Goal: Task Accomplishment & Management: Use online tool/utility

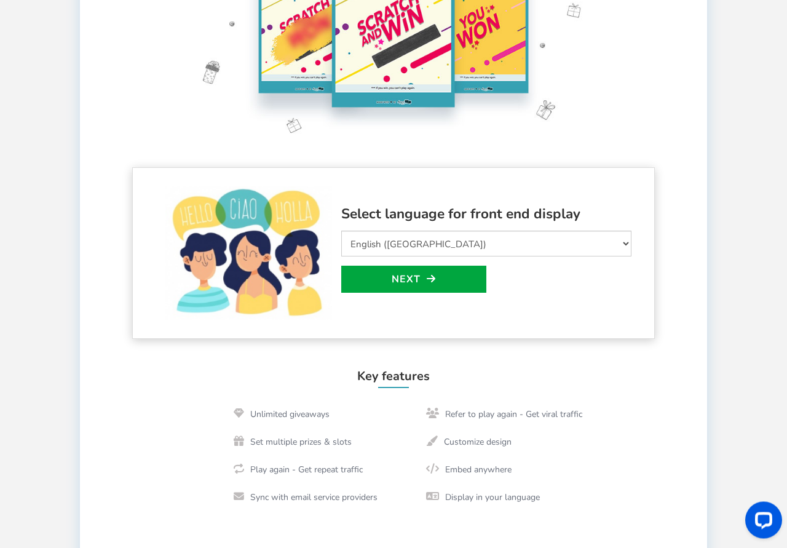
scroll to position [251, 0]
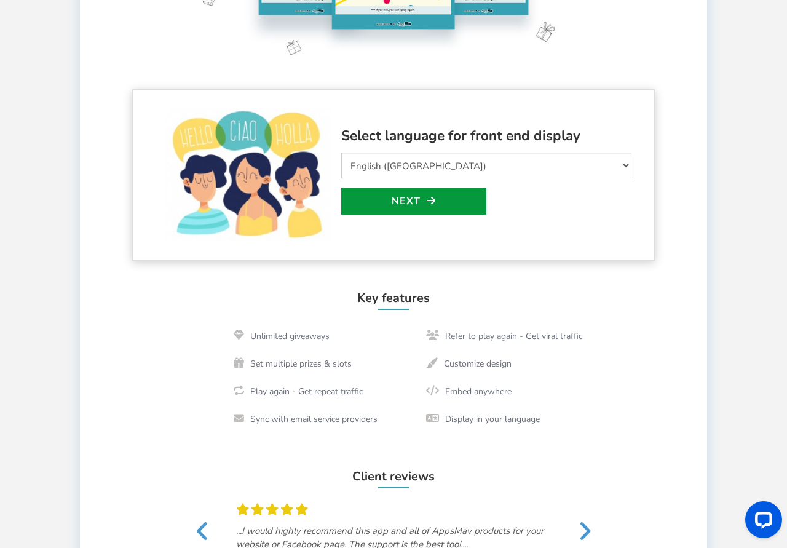
click at [404, 203] on link "Next" at bounding box center [413, 200] width 145 height 27
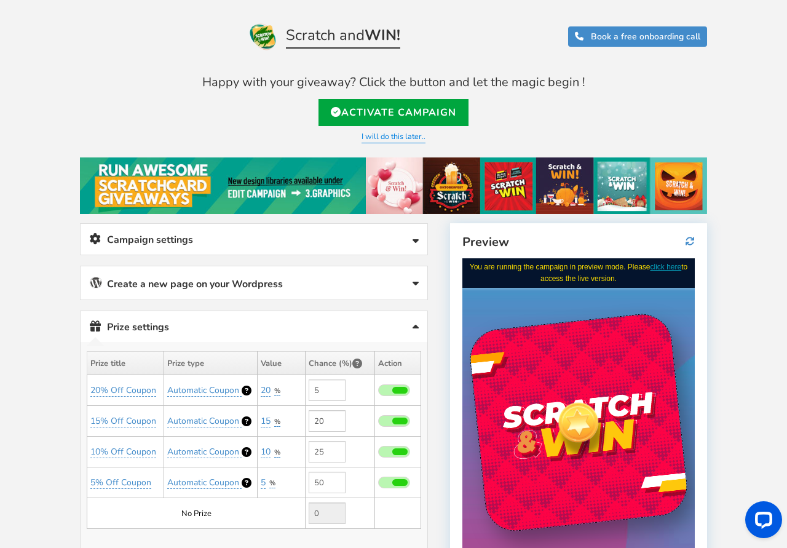
scroll to position [0, 0]
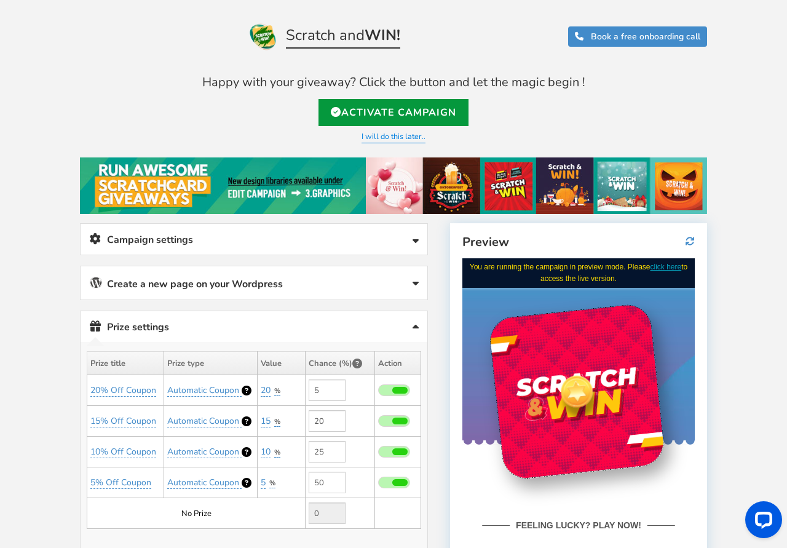
click at [392, 113] on link "Activate Campaign" at bounding box center [393, 112] width 150 height 27
type input "[URL][DOMAIN_NAME]"
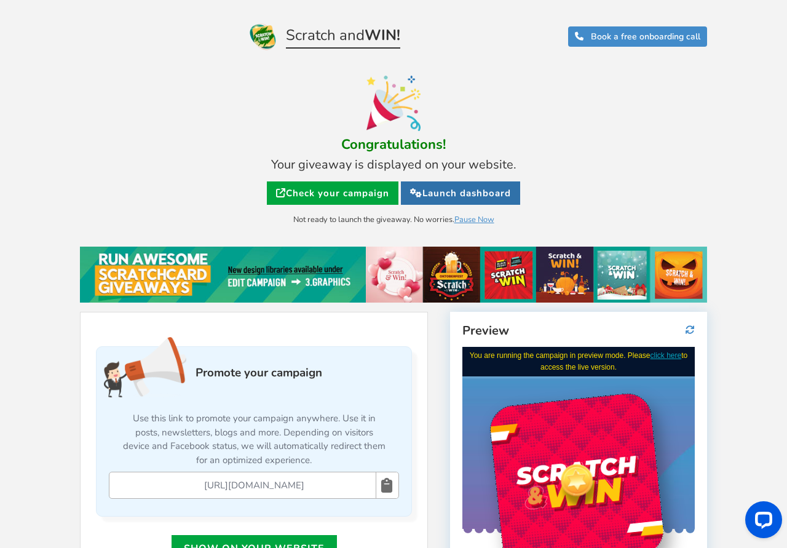
click at [455, 193] on link "Launch dashboard" at bounding box center [460, 192] width 119 height 23
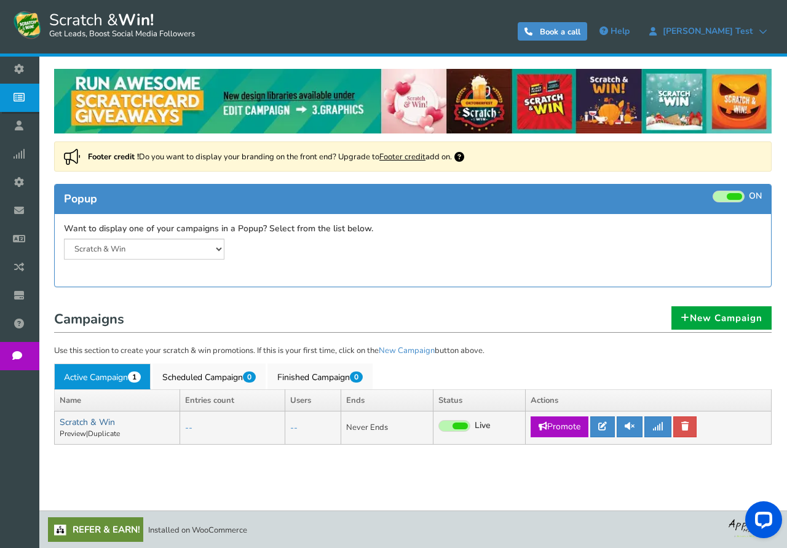
click at [101, 424] on link "Scratch & Win" at bounding box center [87, 422] width 55 height 12
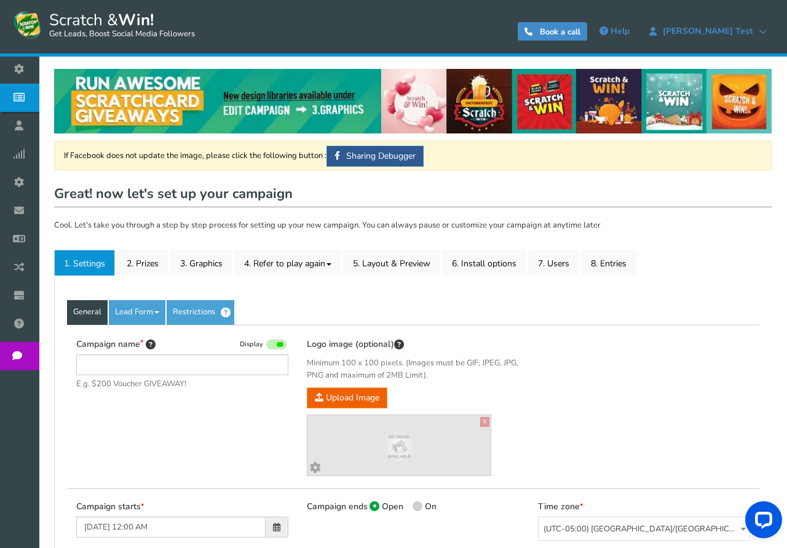
type input "Scratch & Win"
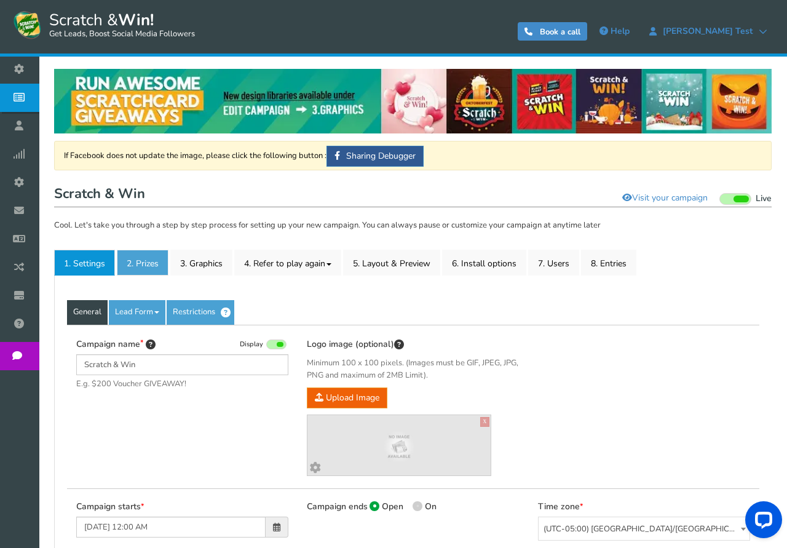
click at [145, 265] on link "2. Prizes" at bounding box center [143, 263] width 52 height 26
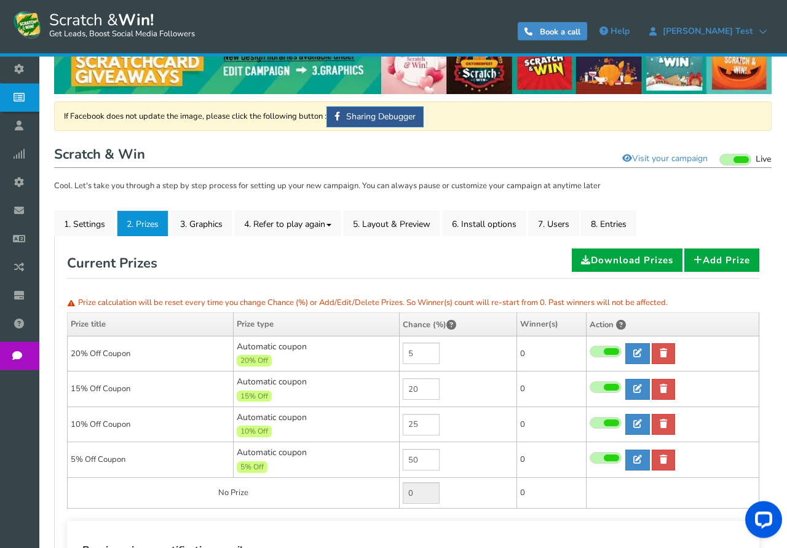
scroll to position [10, 0]
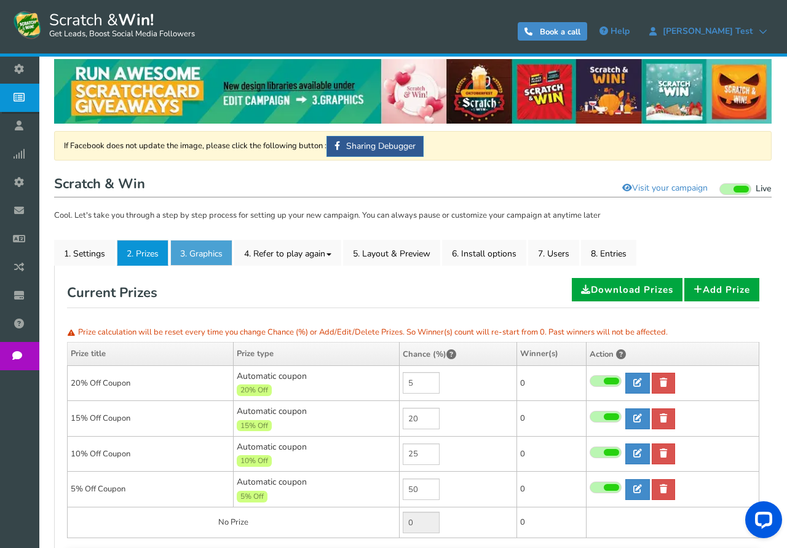
click at [204, 255] on link "3. Graphics" at bounding box center [201, 253] width 62 height 26
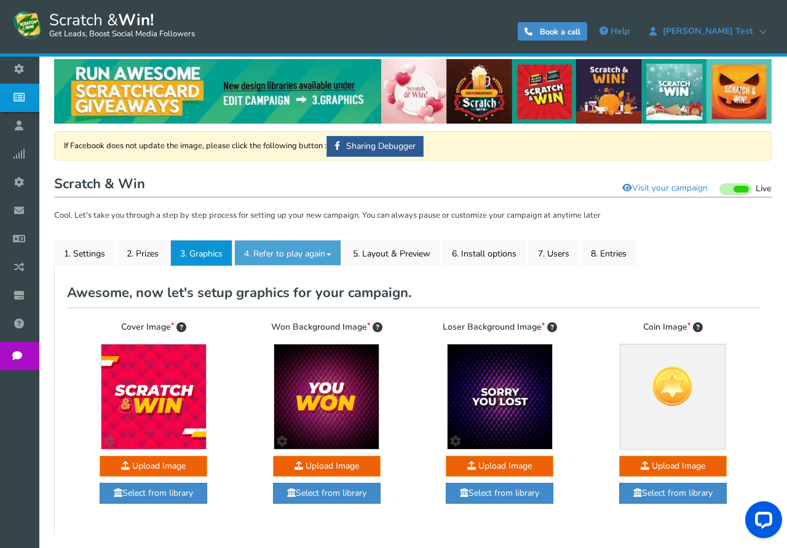
click at [283, 255] on link "4. Refer to play again" at bounding box center [287, 253] width 107 height 26
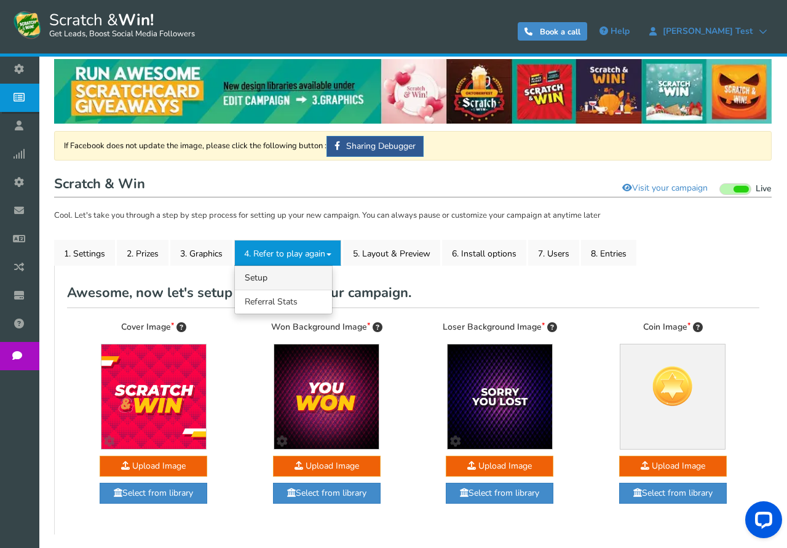
click at [275, 272] on link "4.1 Referrals Setup" at bounding box center [283, 278] width 97 height 24
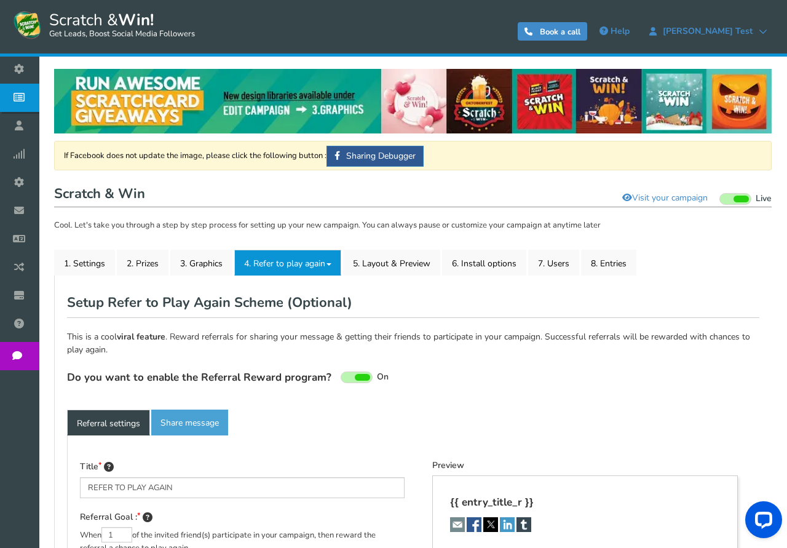
type textarea "Refer your friends and get more chances to win!"
click at [312, 266] on link "4. Refer to play again" at bounding box center [287, 263] width 107 height 26
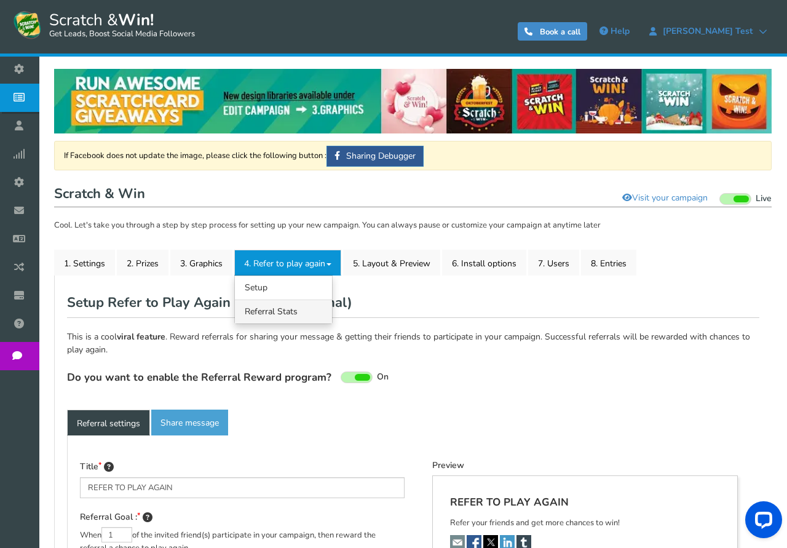
click at [290, 314] on link "4.2 Referral Stats" at bounding box center [283, 311] width 97 height 24
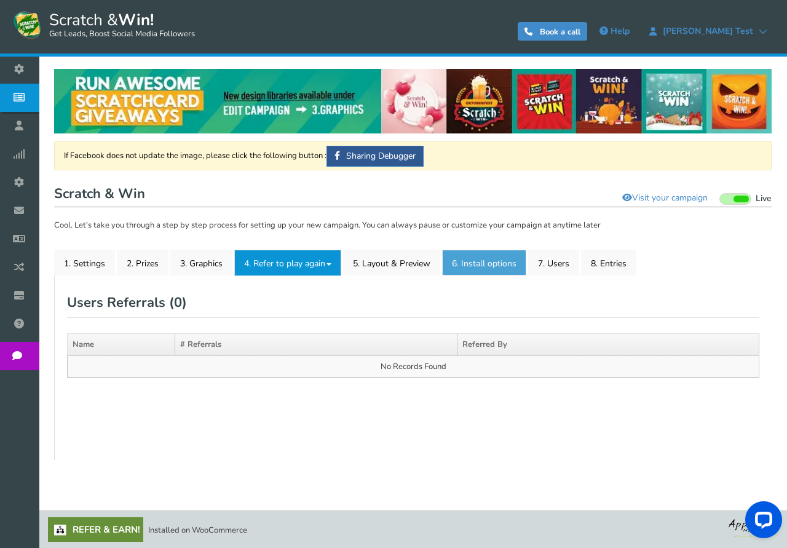
click at [473, 264] on link "6. Install options New" at bounding box center [484, 263] width 84 height 26
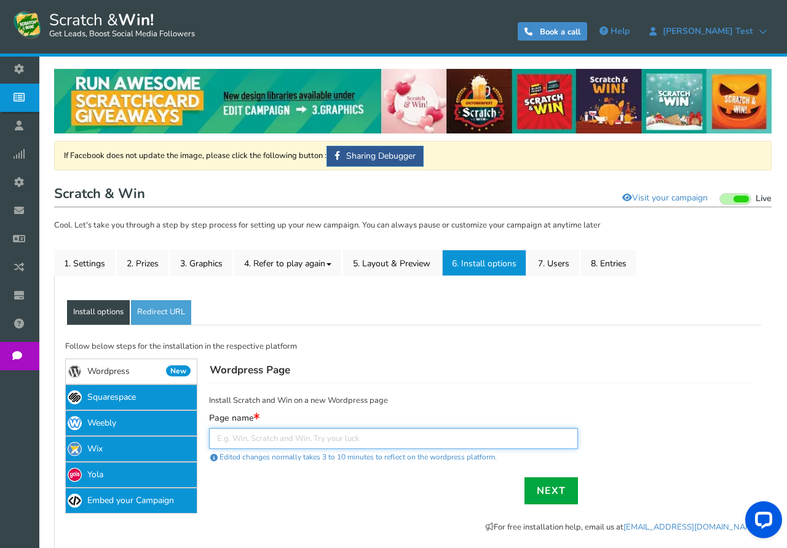
click at [285, 438] on input "text" at bounding box center [393, 438] width 369 height 21
type input "sadsadsadsa"
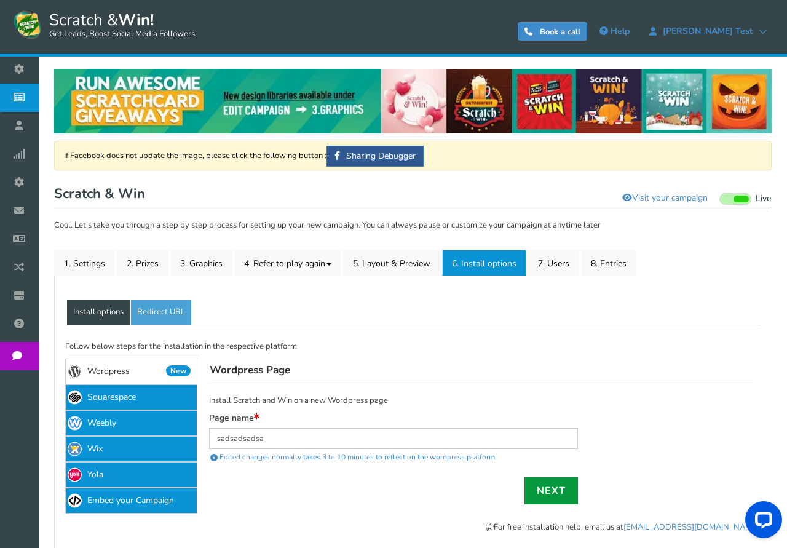
click at [551, 487] on link "Next" at bounding box center [550, 490] width 53 height 27
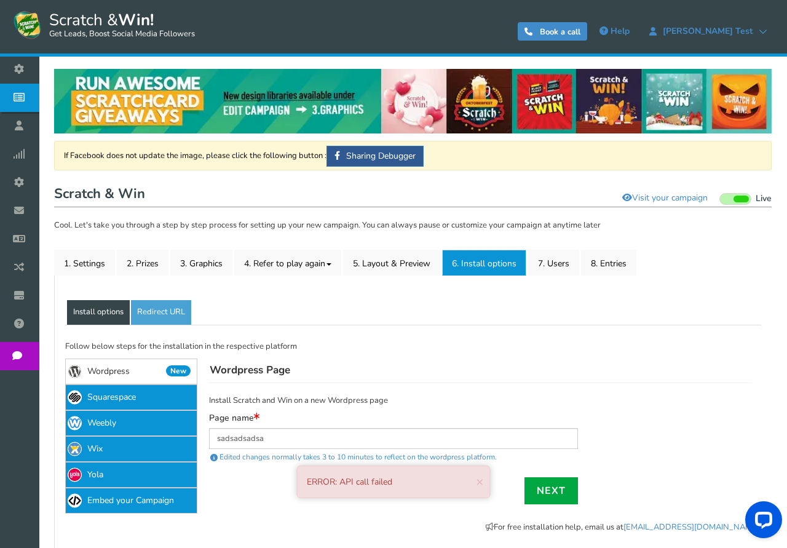
drag, startPoint x: 307, startPoint y: 483, endPoint x: 432, endPoint y: 483, distance: 124.8
click at [432, 483] on div "ERROR: API call failed × Close" at bounding box center [394, 481] width 194 height 33
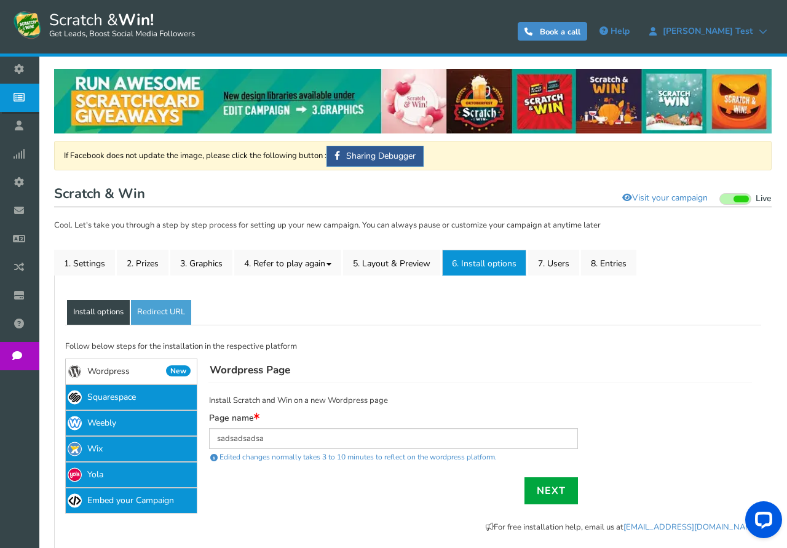
click at [412, 479] on div "Next" at bounding box center [393, 490] width 369 height 27
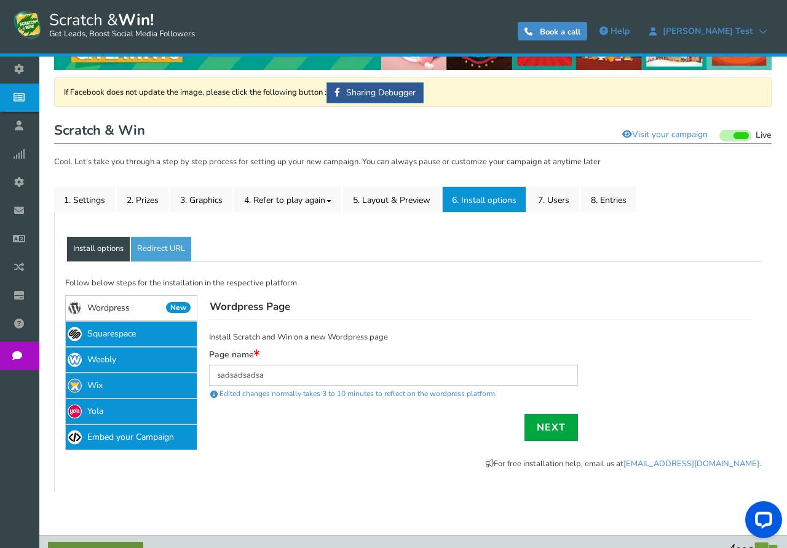
scroll to position [88, 0]
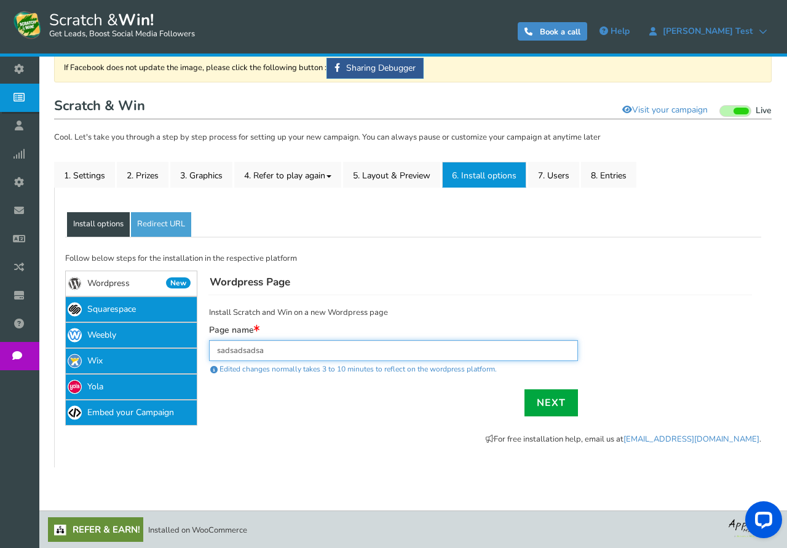
click at [334, 347] on input "sadsadsadsa" at bounding box center [393, 350] width 369 height 21
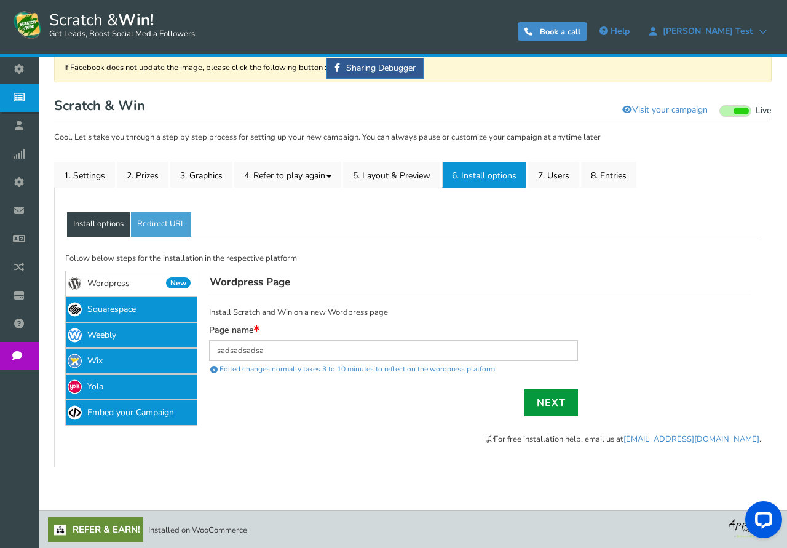
click at [556, 406] on link "Next" at bounding box center [550, 402] width 53 height 27
